Goal: Information Seeking & Learning: Learn about a topic

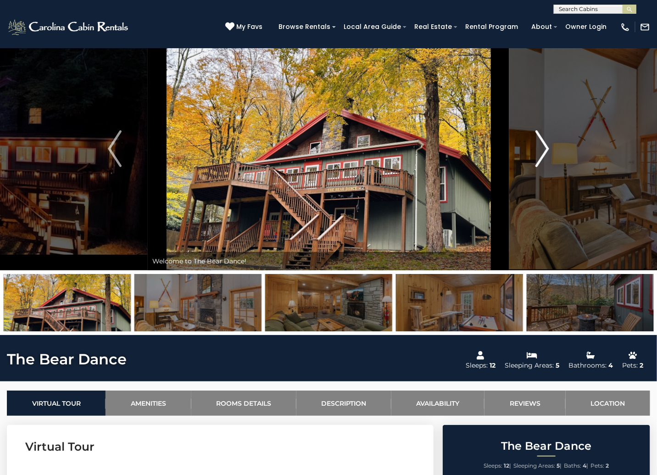
click at [538, 154] on img "Next" at bounding box center [542, 148] width 14 height 37
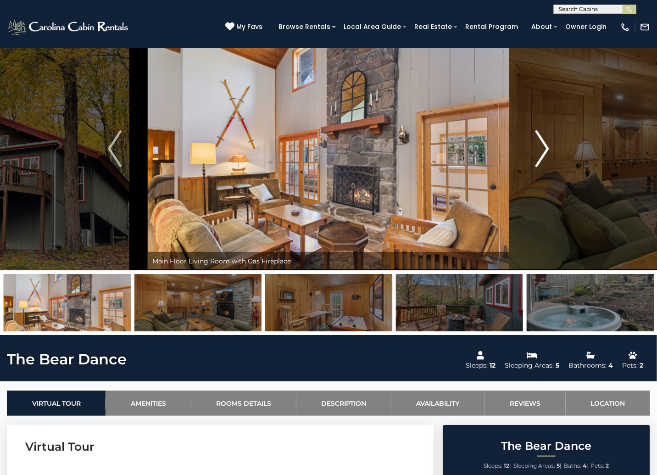
click at [538, 154] on img "Next" at bounding box center [542, 148] width 14 height 37
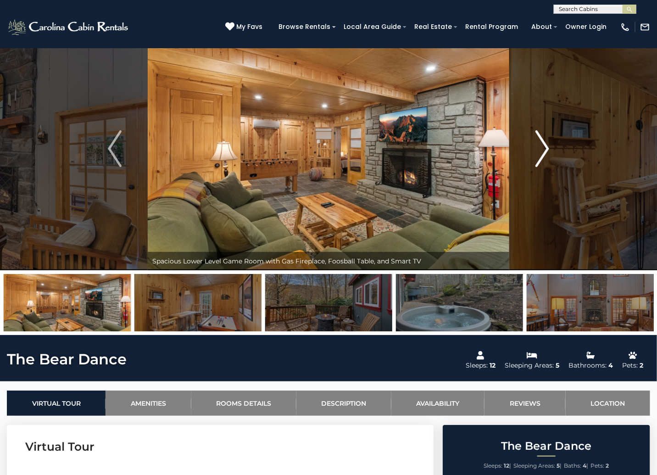
click at [538, 154] on img "Next" at bounding box center [542, 148] width 14 height 37
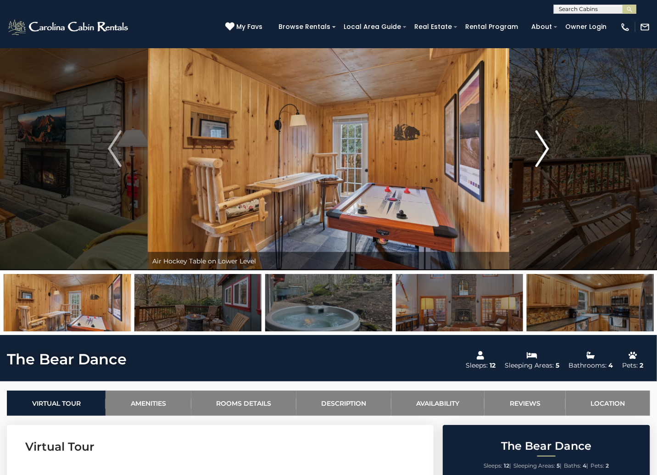
click at [538, 154] on img "Next" at bounding box center [542, 148] width 14 height 37
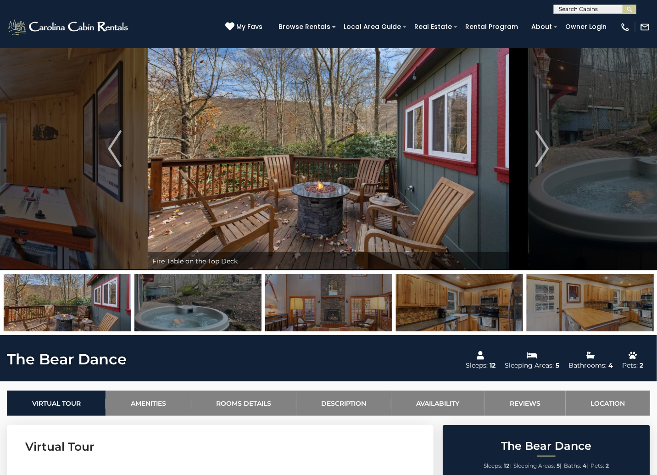
drag, startPoint x: 386, startPoint y: 162, endPoint x: 651, endPoint y: 214, distance: 269.7
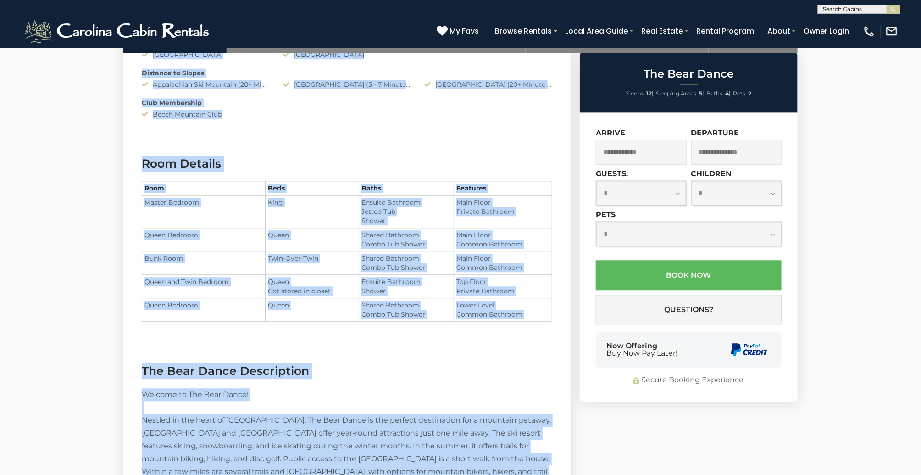
scroll to position [1165, 0]
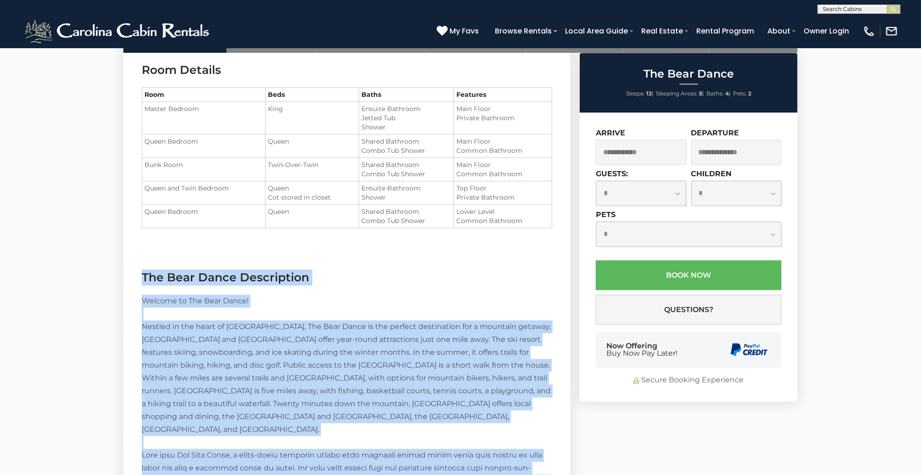
drag, startPoint x: 334, startPoint y: 129, endPoint x: 140, endPoint y: 275, distance: 242.0
copy section "The Bear Dance Description Welcome to The Bear Dance! Nestled in the heart of […"
